Goal: Navigation & Orientation: Find specific page/section

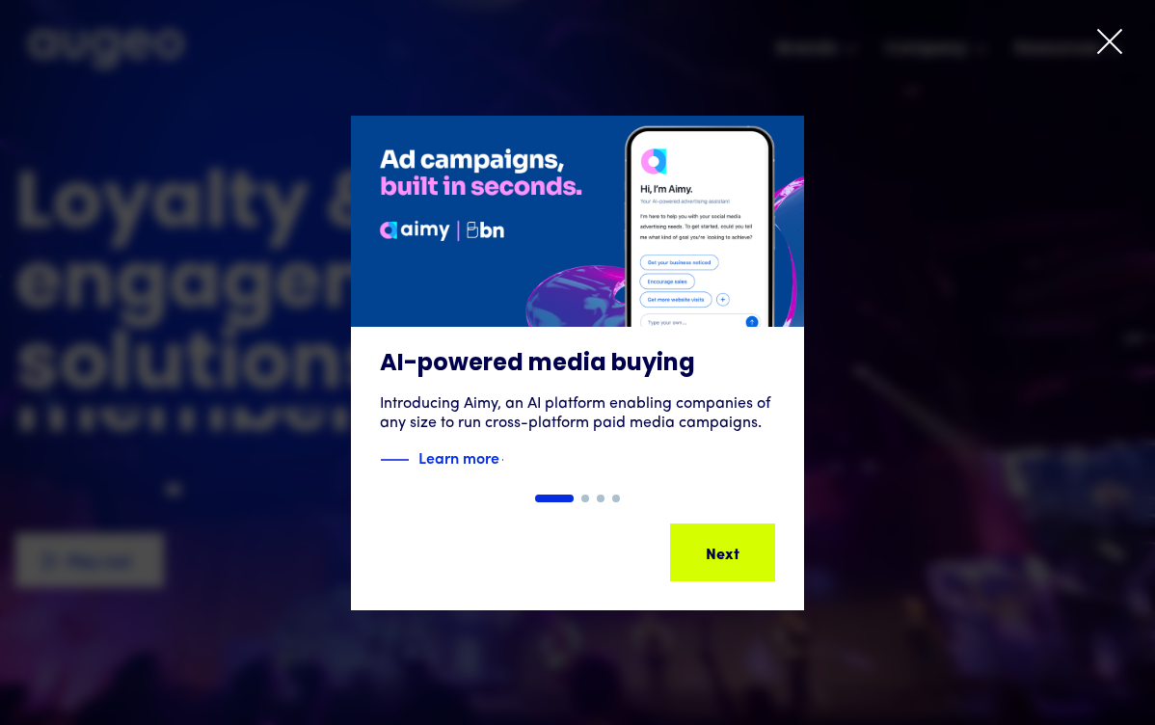
click at [1110, 40] on icon at bounding box center [1109, 41] width 23 height 23
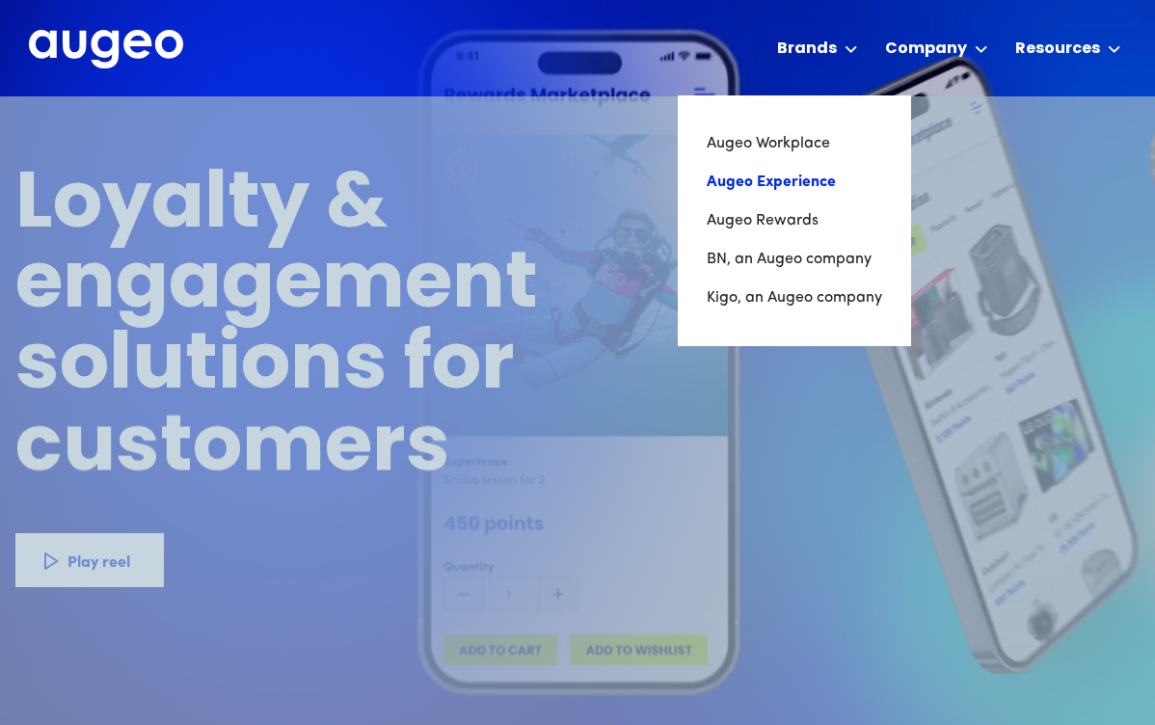
click at [803, 182] on link "Augeo Experience" at bounding box center [793, 182] width 175 height 39
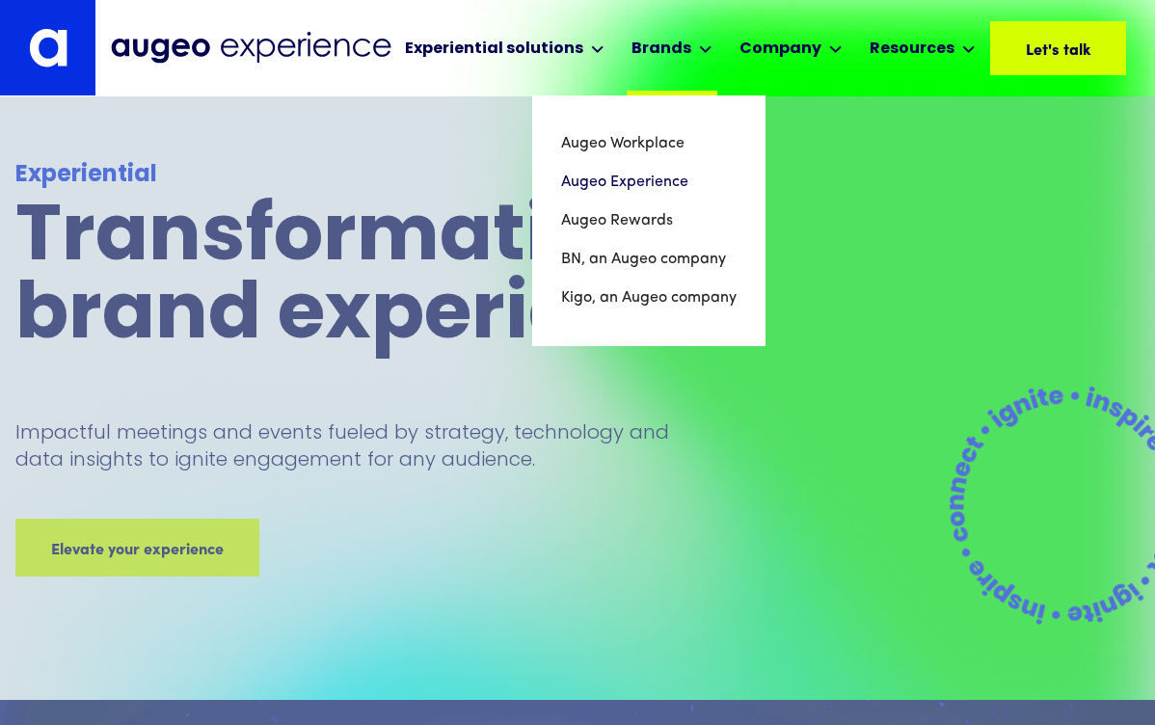
click at [663, 52] on div "Brands" at bounding box center [661, 49] width 60 height 23
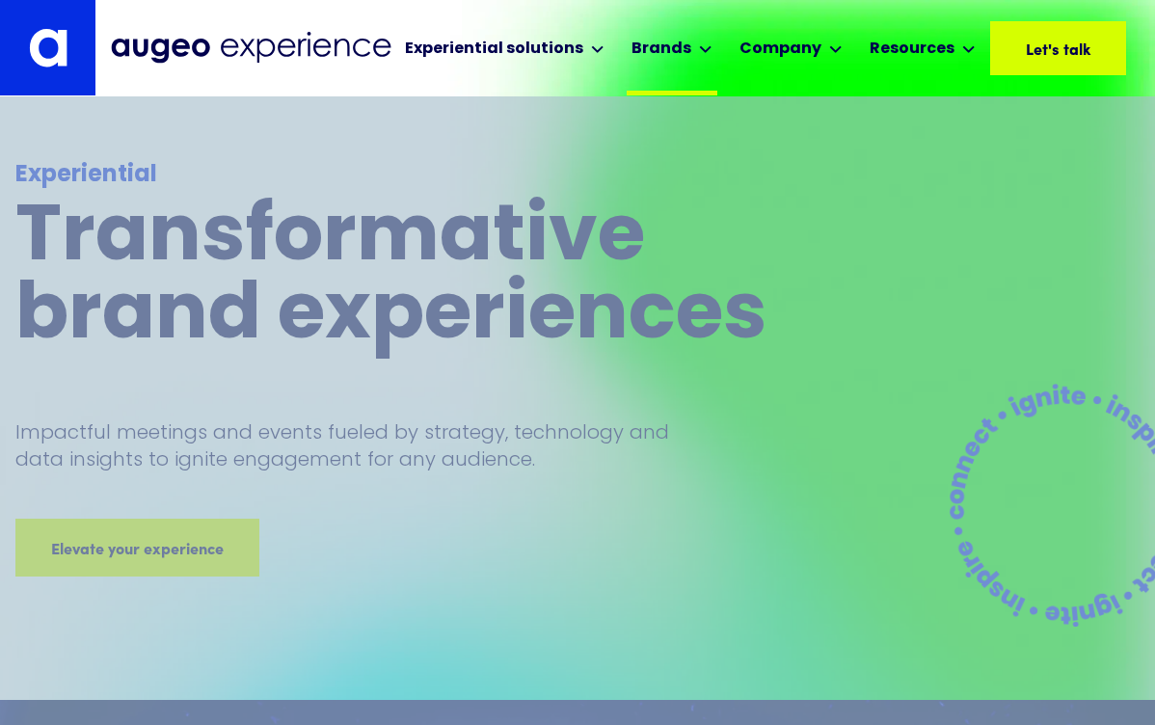
click at [663, 52] on div "Brands" at bounding box center [661, 49] width 60 height 23
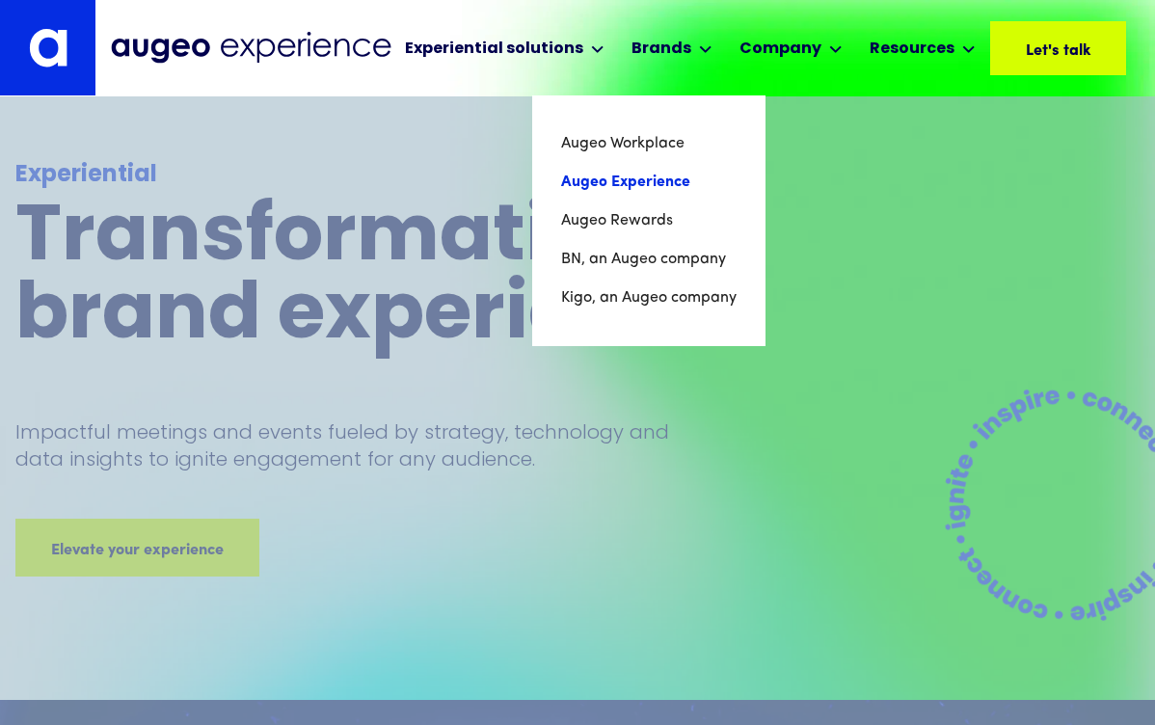
click at [685, 175] on link "Augeo Experience" at bounding box center [648, 182] width 175 height 39
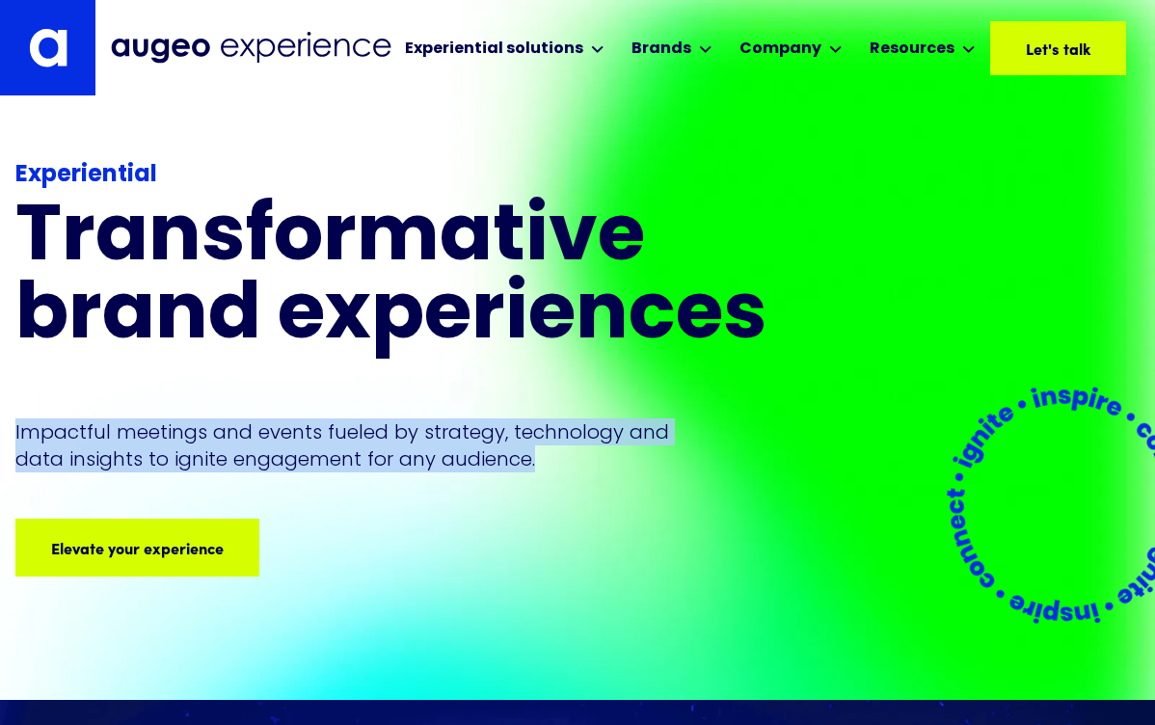
drag, startPoint x: 547, startPoint y: 451, endPoint x: 10, endPoint y: 418, distance: 538.8
click at [10, 418] on div "Experiential Transformative brand experiences Impactful meetings and events fue…" at bounding box center [577, 397] width 1155 height 603
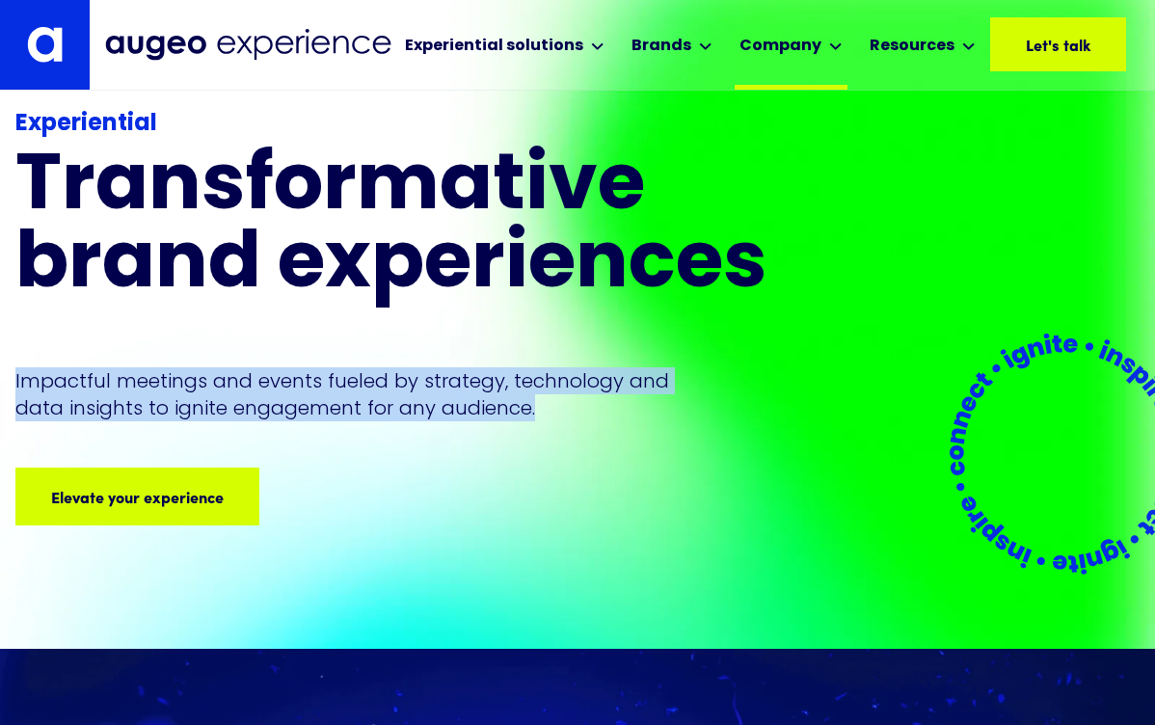
scroll to position [33, 0]
